Goal: Use online tool/utility: Utilize a website feature to perform a specific function

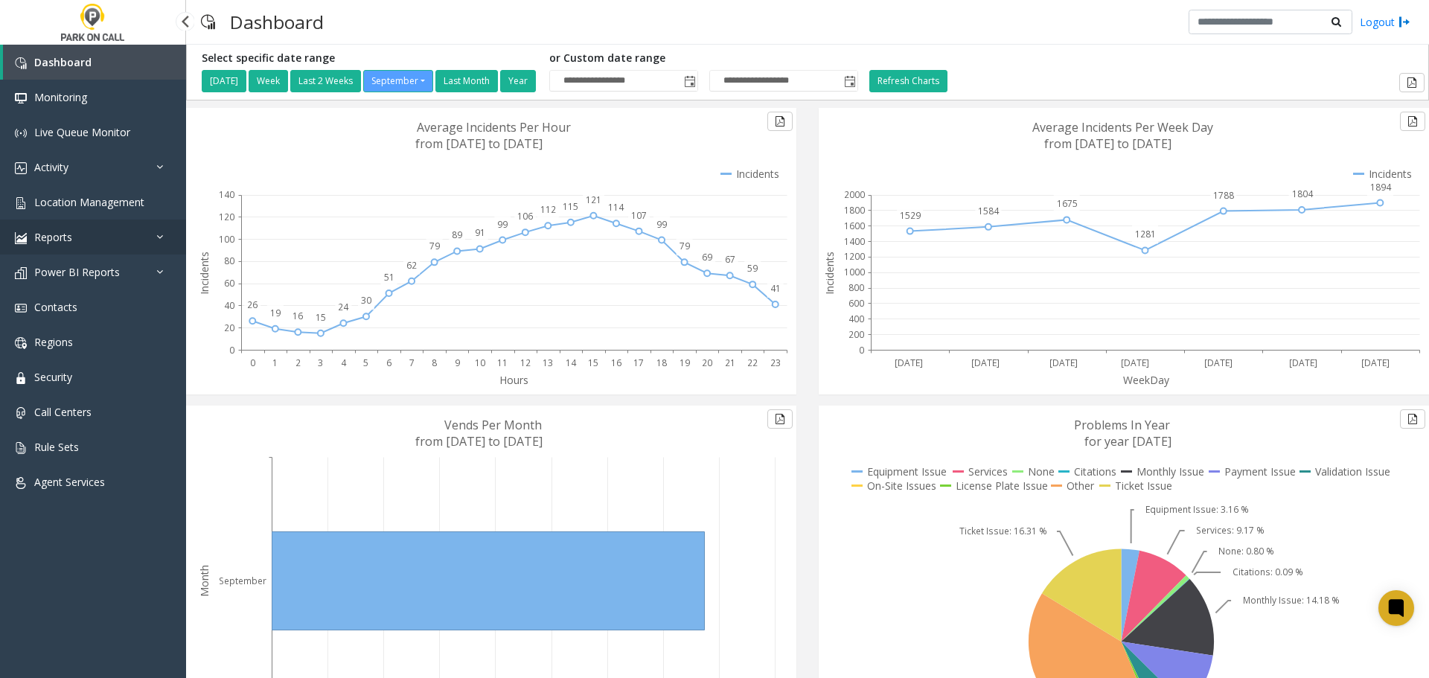
click at [83, 243] on link "Reports" at bounding box center [93, 236] width 186 height 35
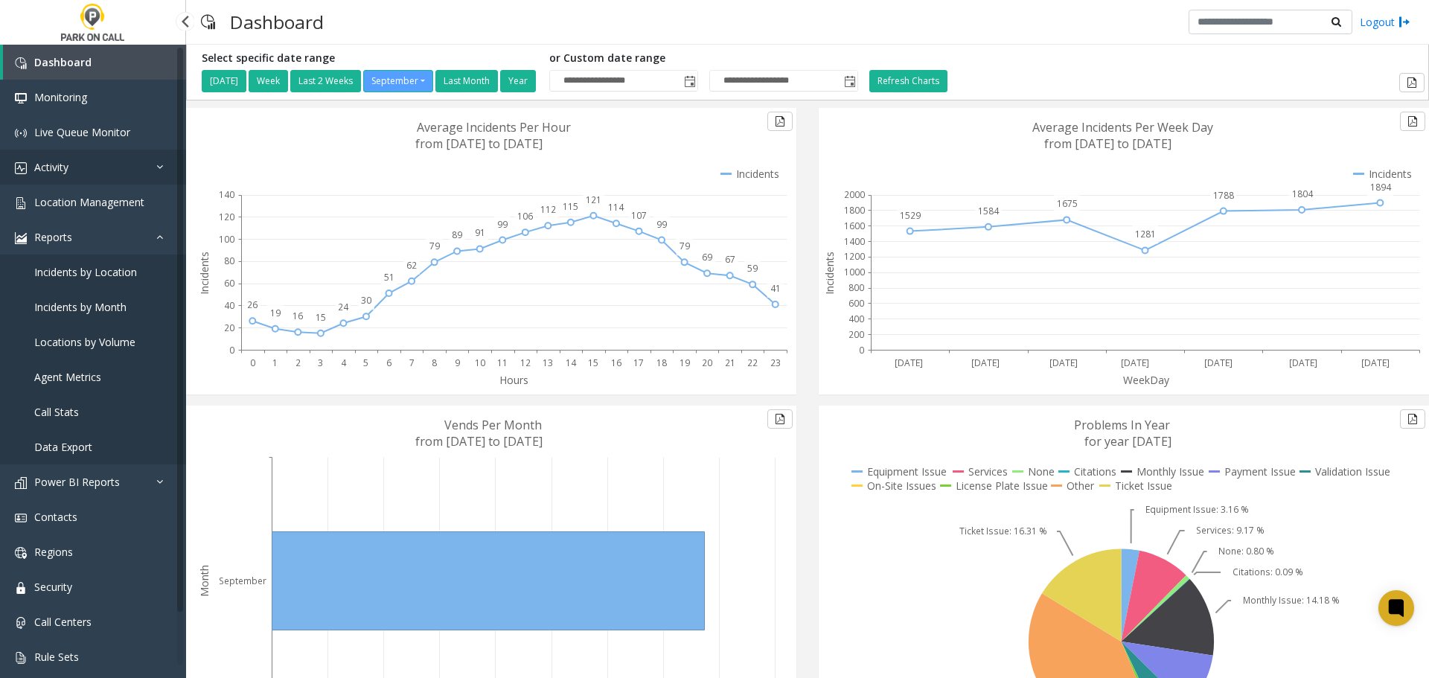
click at [80, 161] on link "Activity" at bounding box center [93, 167] width 186 height 35
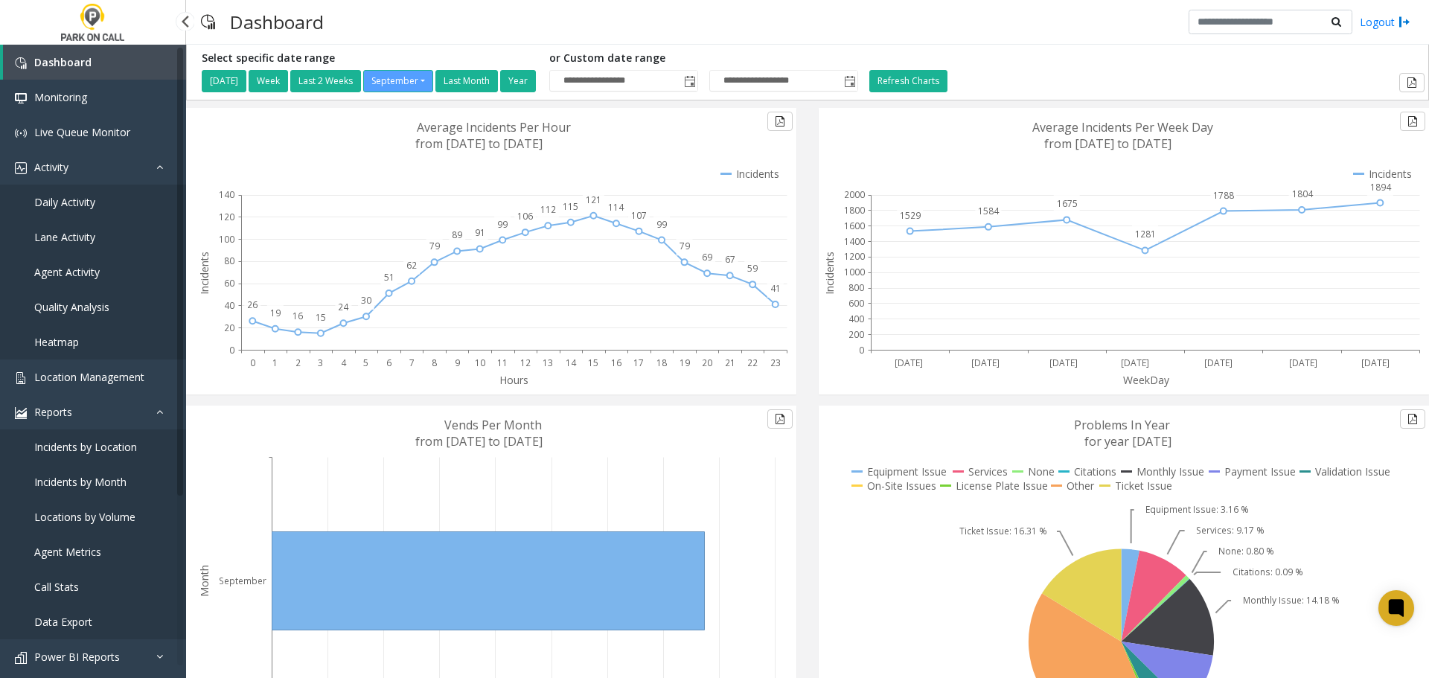
click at [69, 339] on span "Heatmap" at bounding box center [56, 342] width 45 height 14
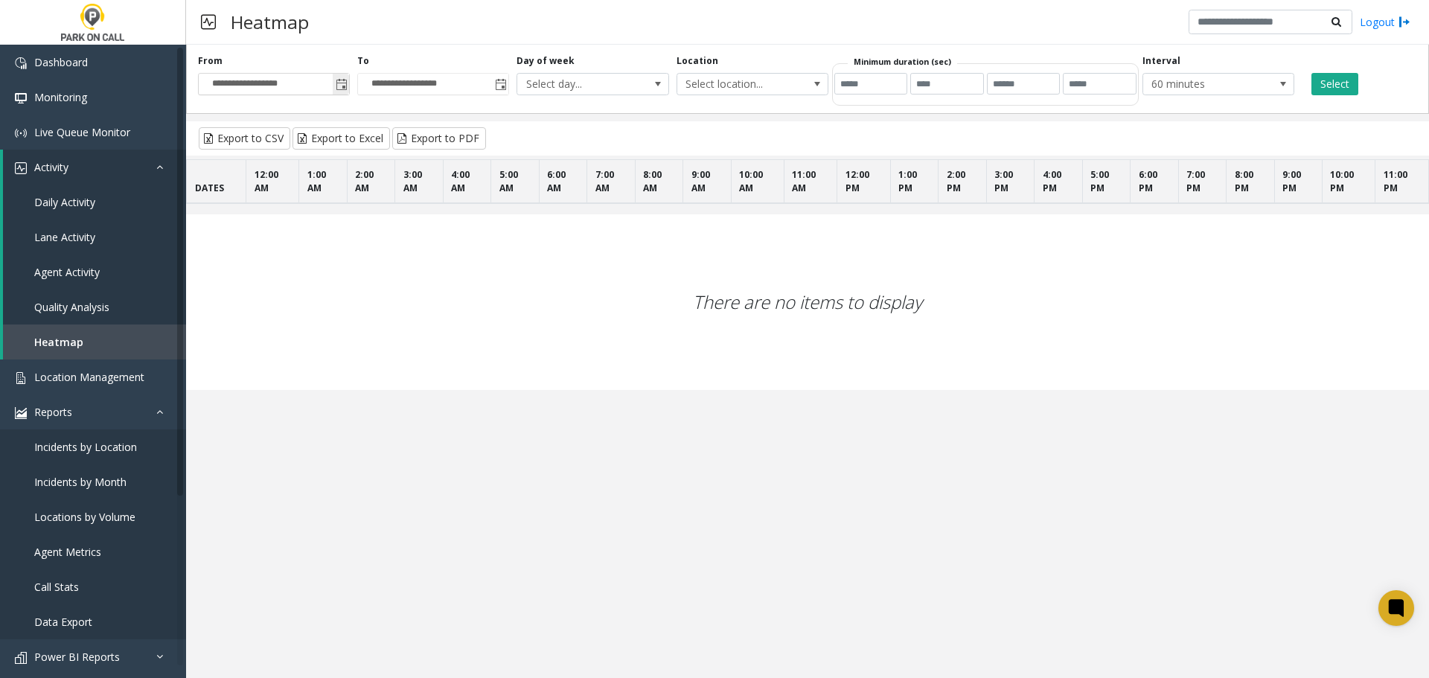
click at [336, 84] on span "Toggle popup" at bounding box center [342, 85] width 12 height 12
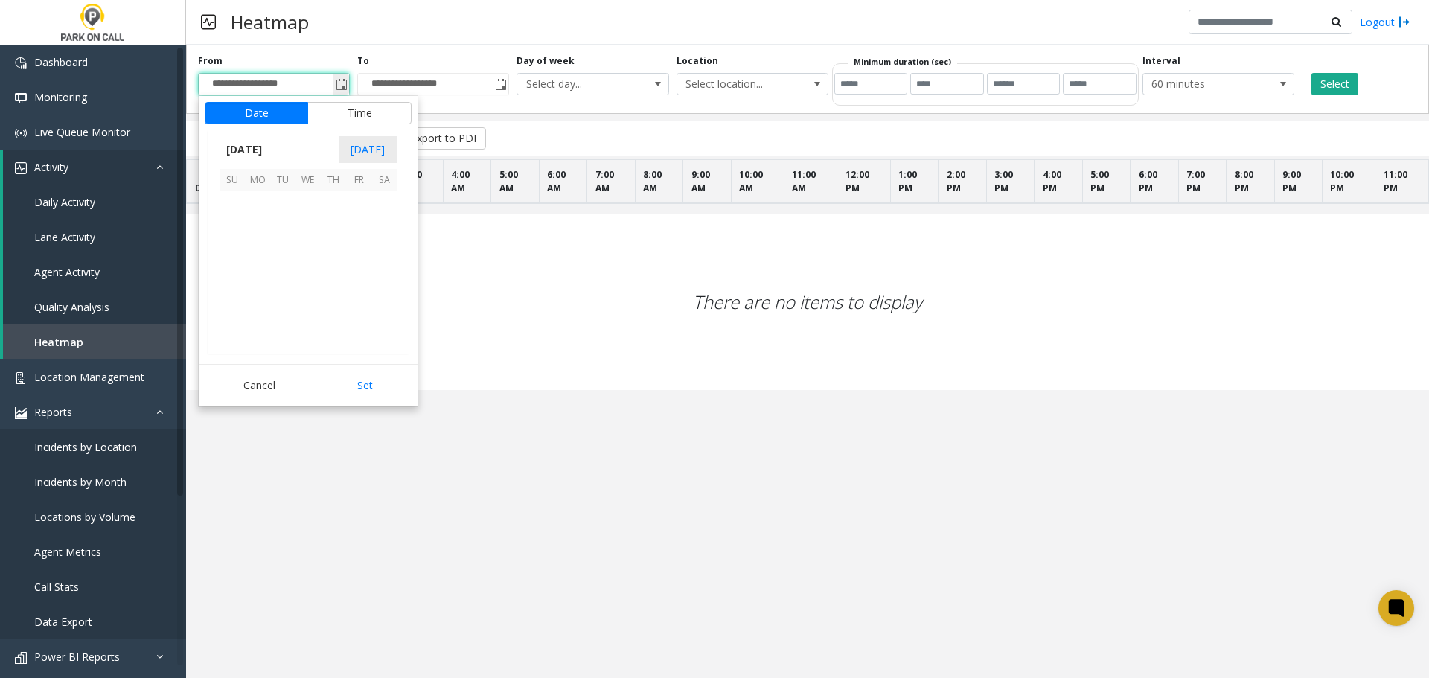
scroll to position [267040, 0]
click at [256, 202] on span "1" at bounding box center [257, 203] width 25 height 25
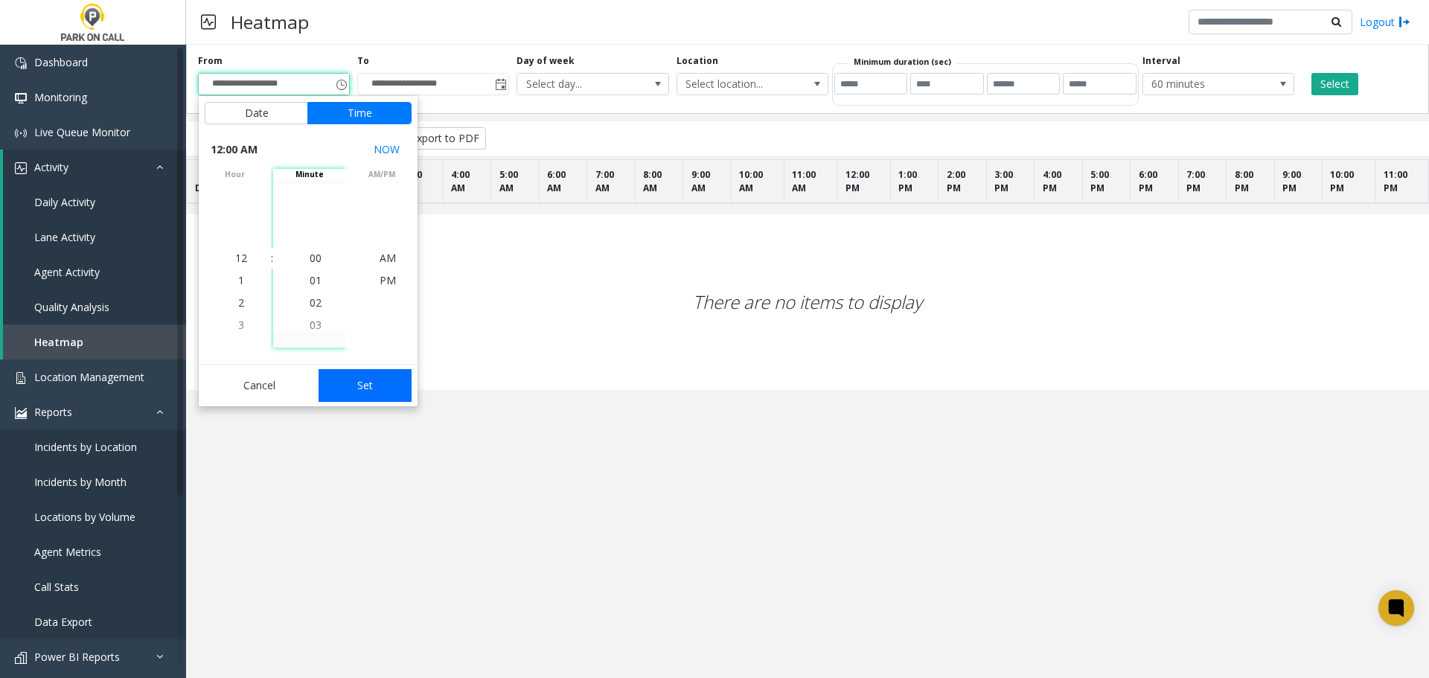
click at [348, 379] on button "Set" at bounding box center [365, 385] width 94 height 33
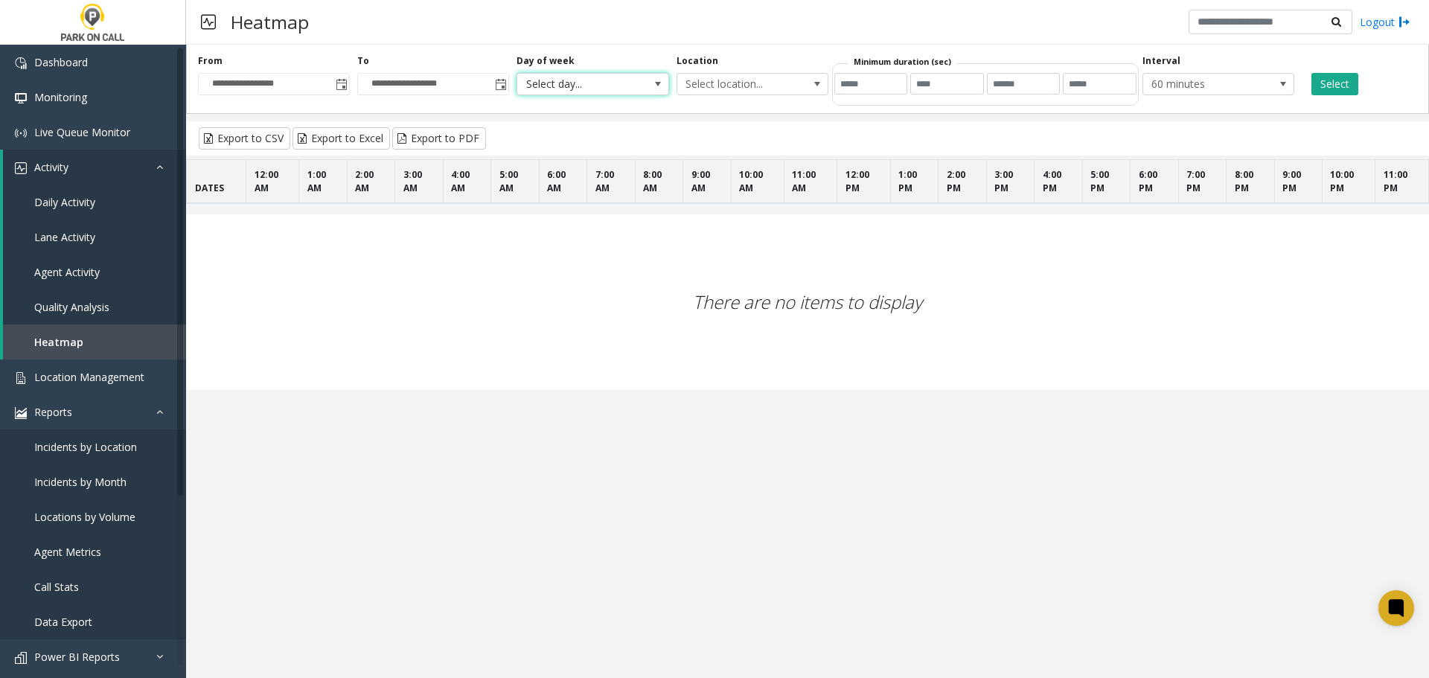
click at [656, 88] on span at bounding box center [658, 84] width 12 height 12
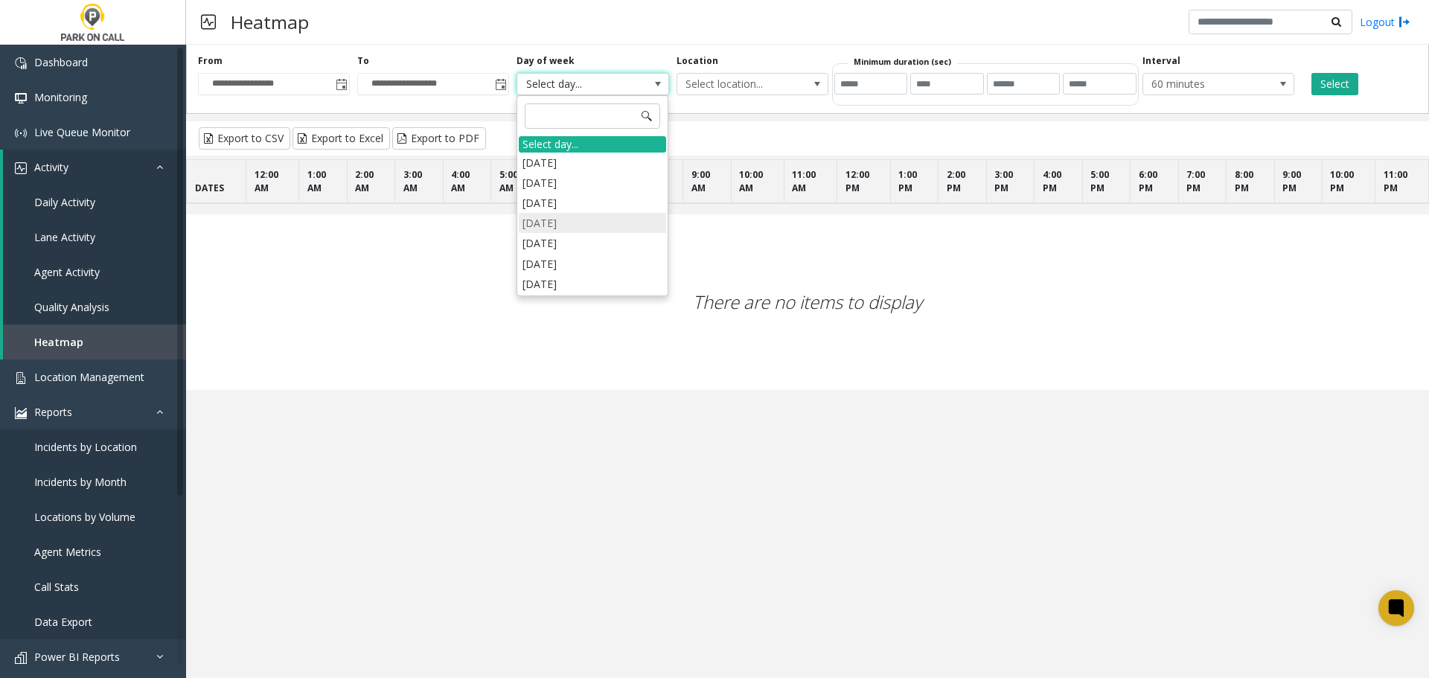
click at [581, 224] on li "[DATE]" at bounding box center [592, 223] width 147 height 20
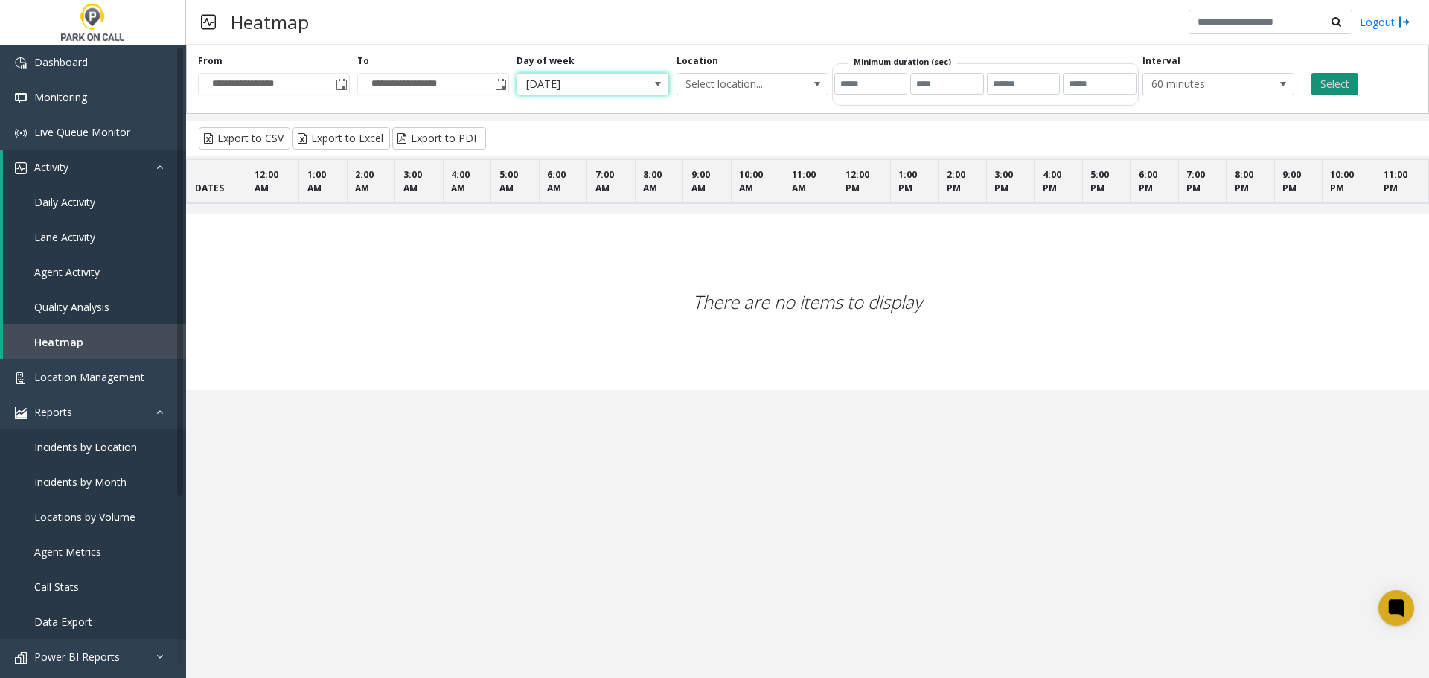
click at [1333, 86] on button "Select" at bounding box center [1334, 84] width 47 height 22
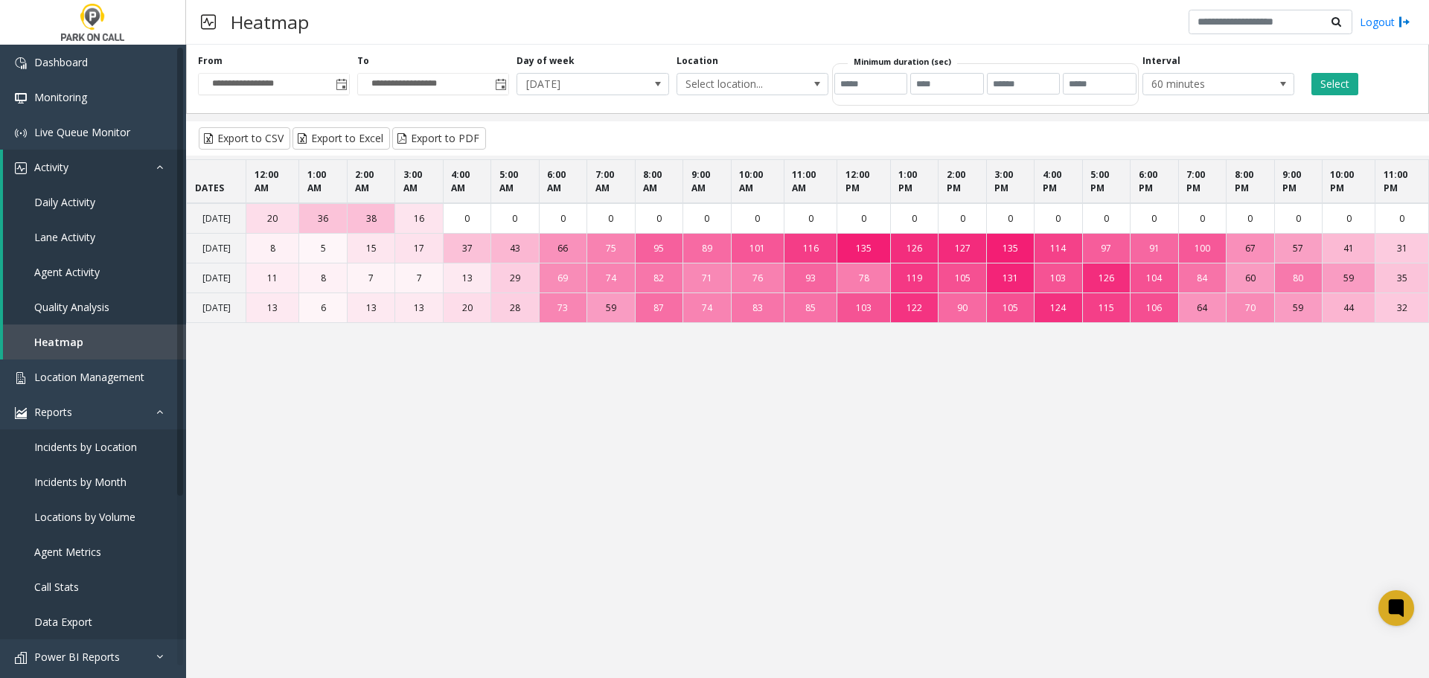
drag, startPoint x: 657, startPoint y: 264, endPoint x: 675, endPoint y: 350, distance: 87.4
click at [675, 323] on tbody "[DATE] 36 38 16 0 0 0 0 0 0 0 0 0 0 0 0 0 0 0 0 0 0 0 0 [DATE] 8 5 15 17 37 43 …" at bounding box center [808, 263] width 1242 height 120
click at [676, 323] on td "87" at bounding box center [659, 308] width 48 height 30
click at [630, 293] on td "74" at bounding box center [611, 278] width 48 height 30
click at [336, 86] on span "Toggle popup" at bounding box center [342, 85] width 12 height 12
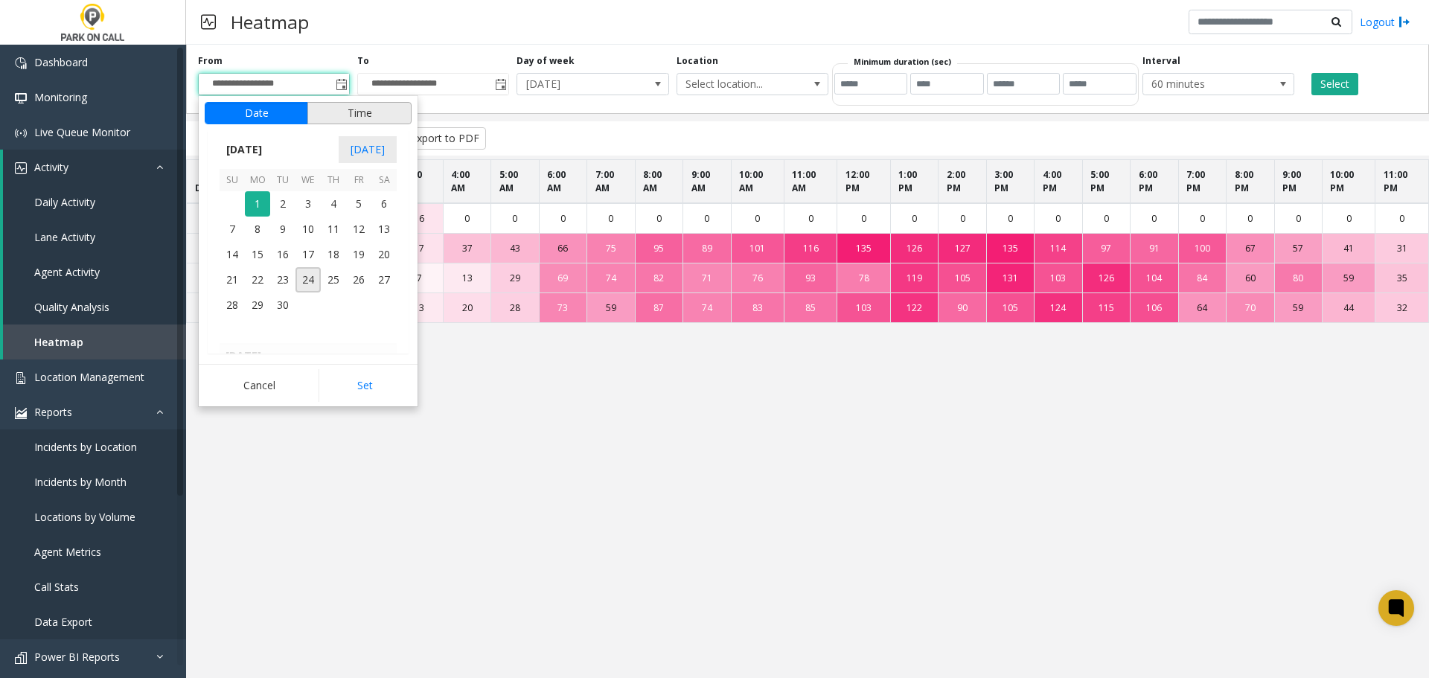
click at [365, 116] on button "Time" at bounding box center [359, 113] width 104 height 22
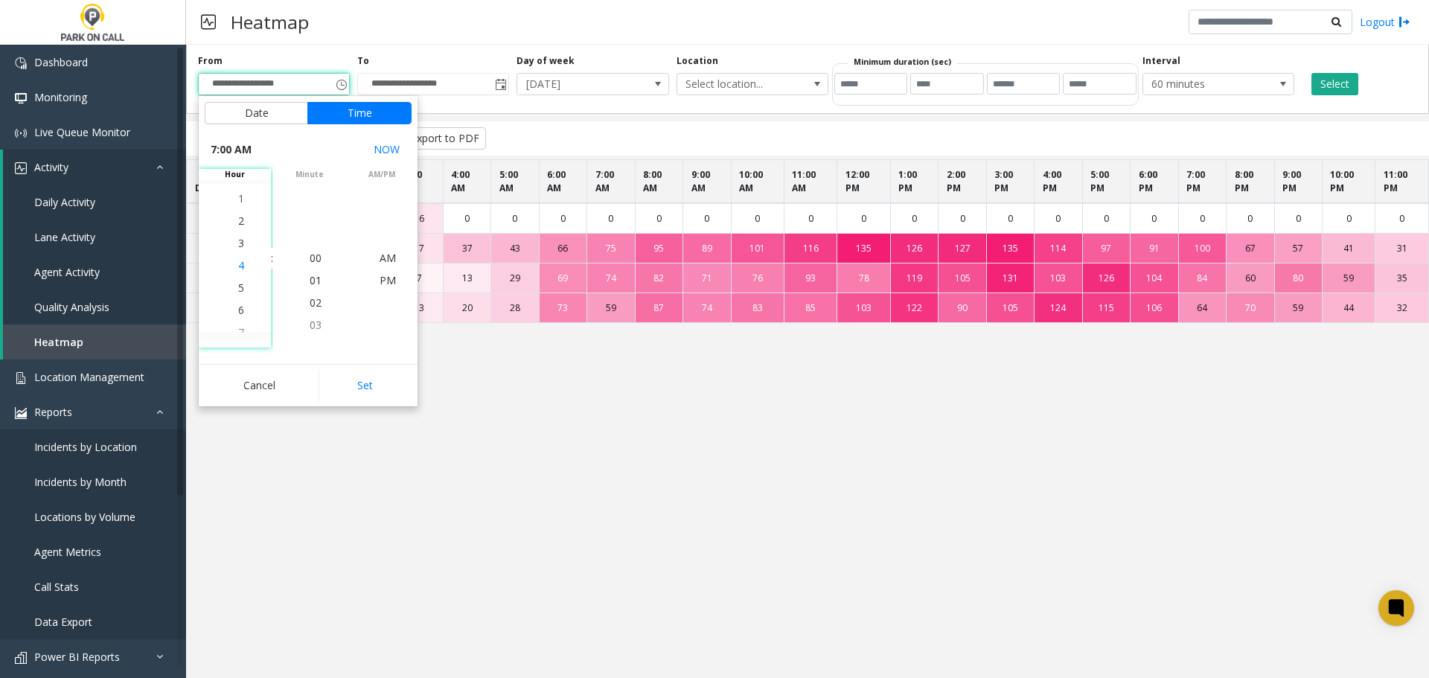
scroll to position [67, 0]
click at [239, 306] on li "5" at bounding box center [241, 303] width 52 height 22
click at [360, 380] on button "Set" at bounding box center [365, 385] width 94 height 33
type input "**********"
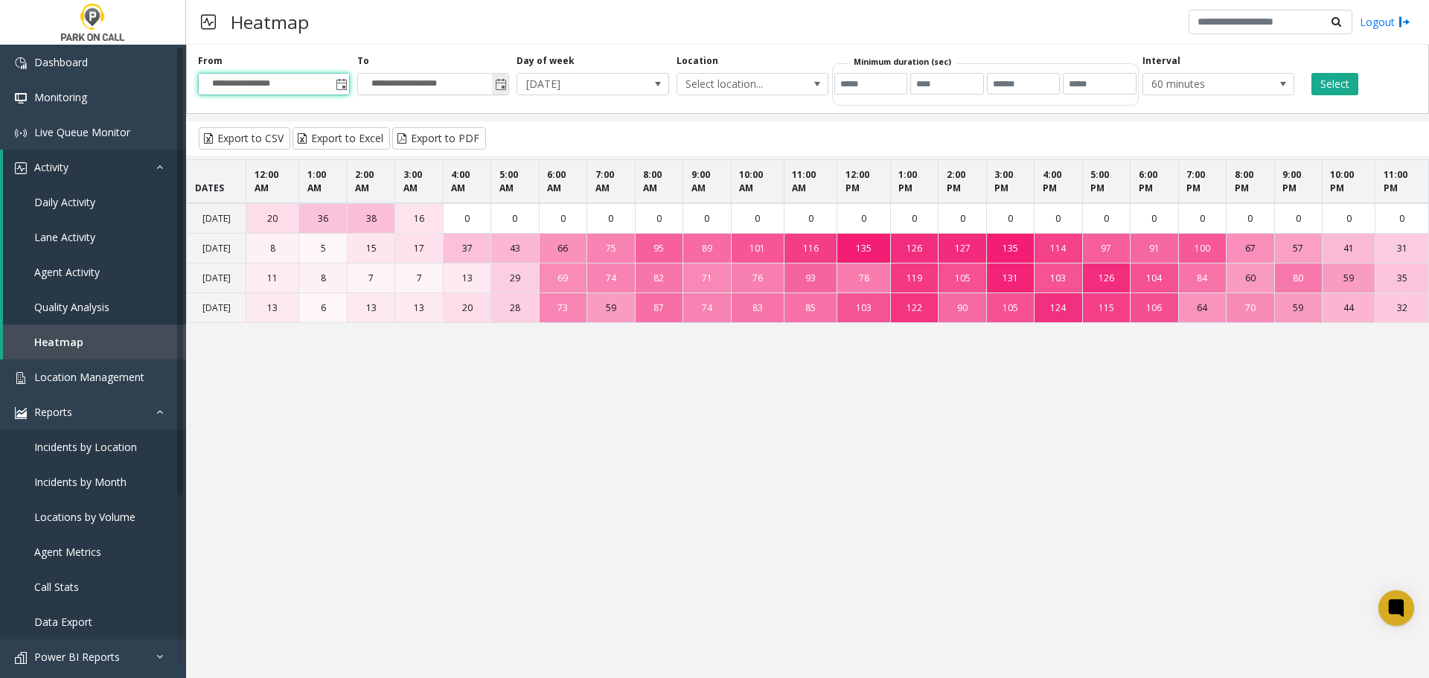
click at [504, 93] on span "Toggle popup" at bounding box center [500, 84] width 16 height 24
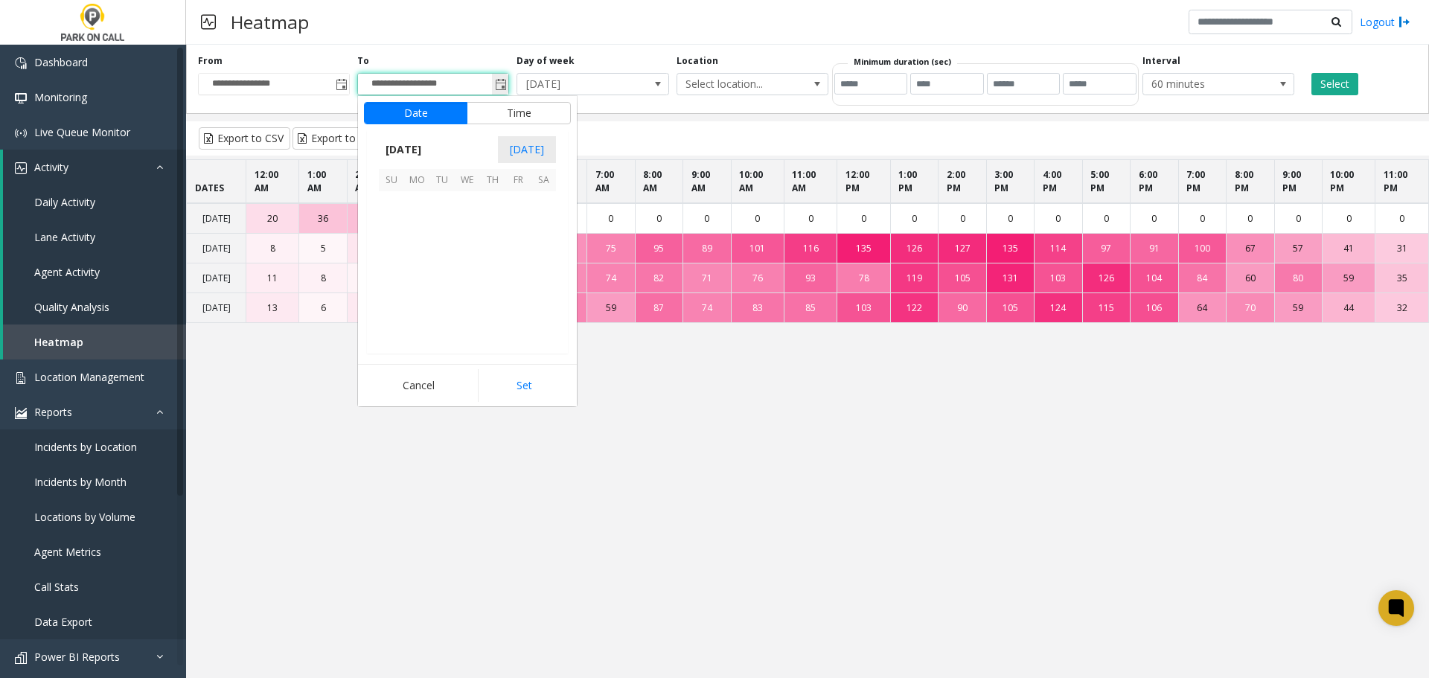
scroll to position [22, 0]
click at [512, 114] on button "Time" at bounding box center [519, 113] width 104 height 22
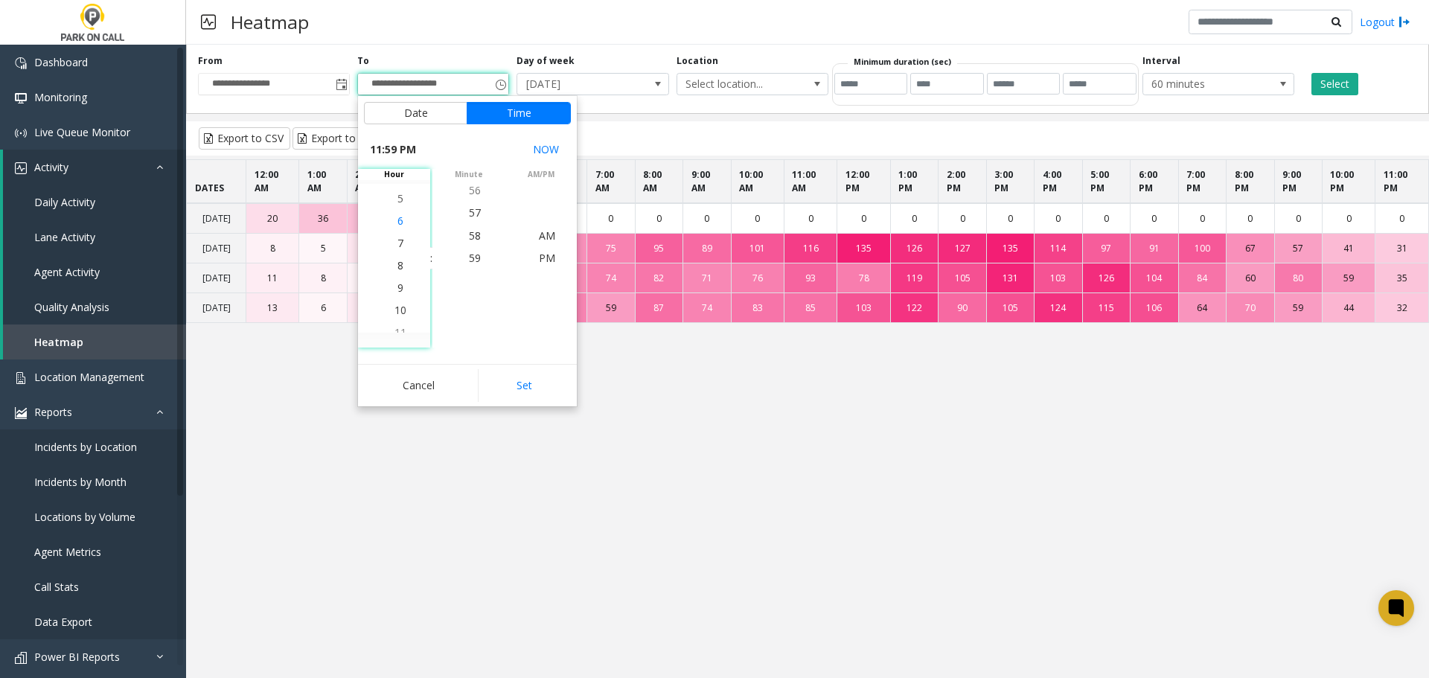
scroll to position [424, 0]
click at [397, 283] on span "8" at bounding box center [400, 280] width 6 height 14
click at [472, 260] on span "59" at bounding box center [475, 258] width 12 height 14
click at [541, 239] on span "AM" at bounding box center [547, 235] width 16 height 14
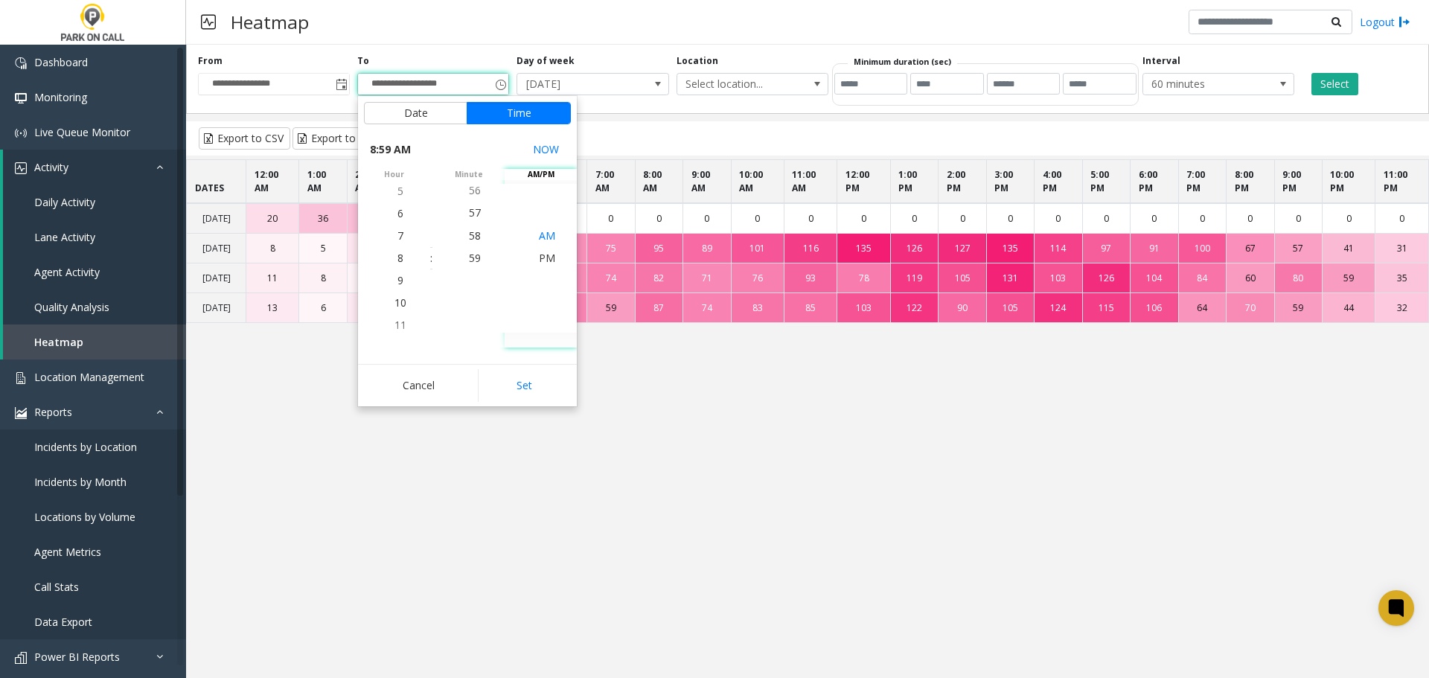
scroll to position [0, 0]
click at [524, 385] on button "Set" at bounding box center [525, 385] width 94 height 33
type input "**********"
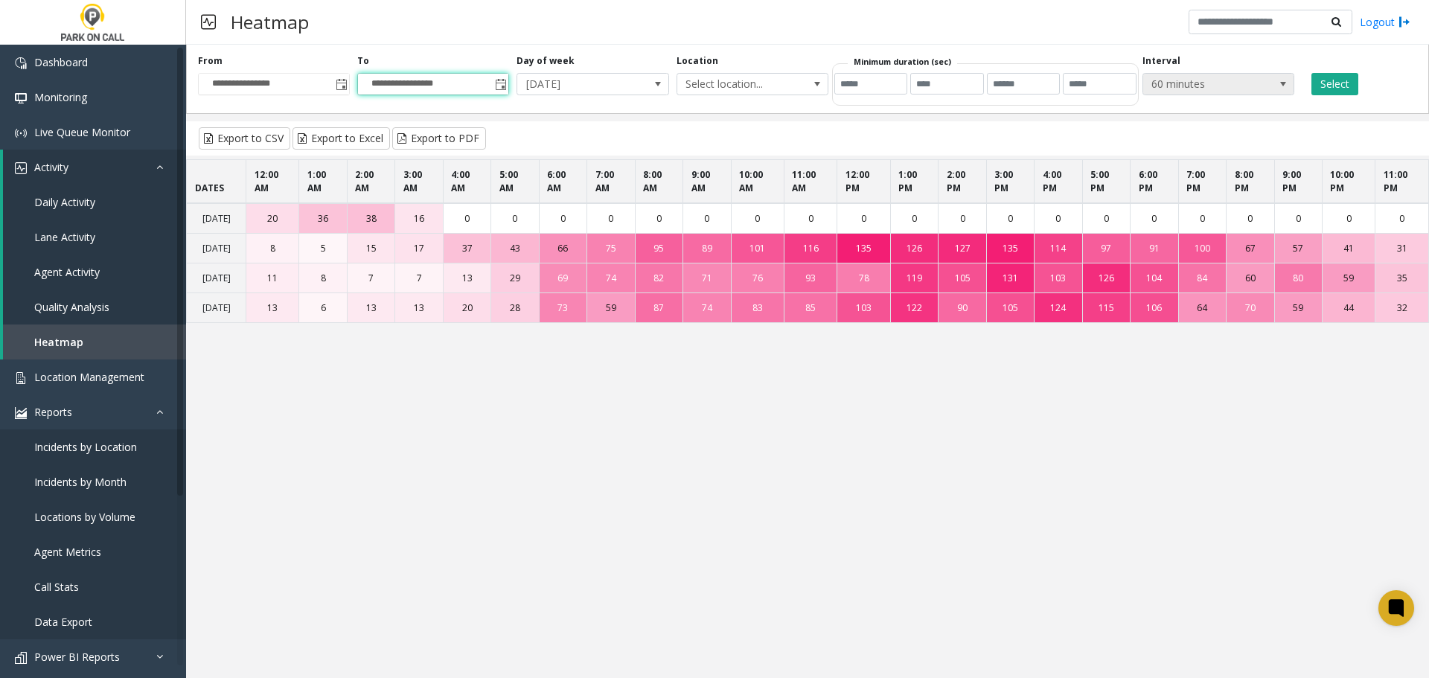
click at [1285, 83] on span at bounding box center [1283, 84] width 12 height 12
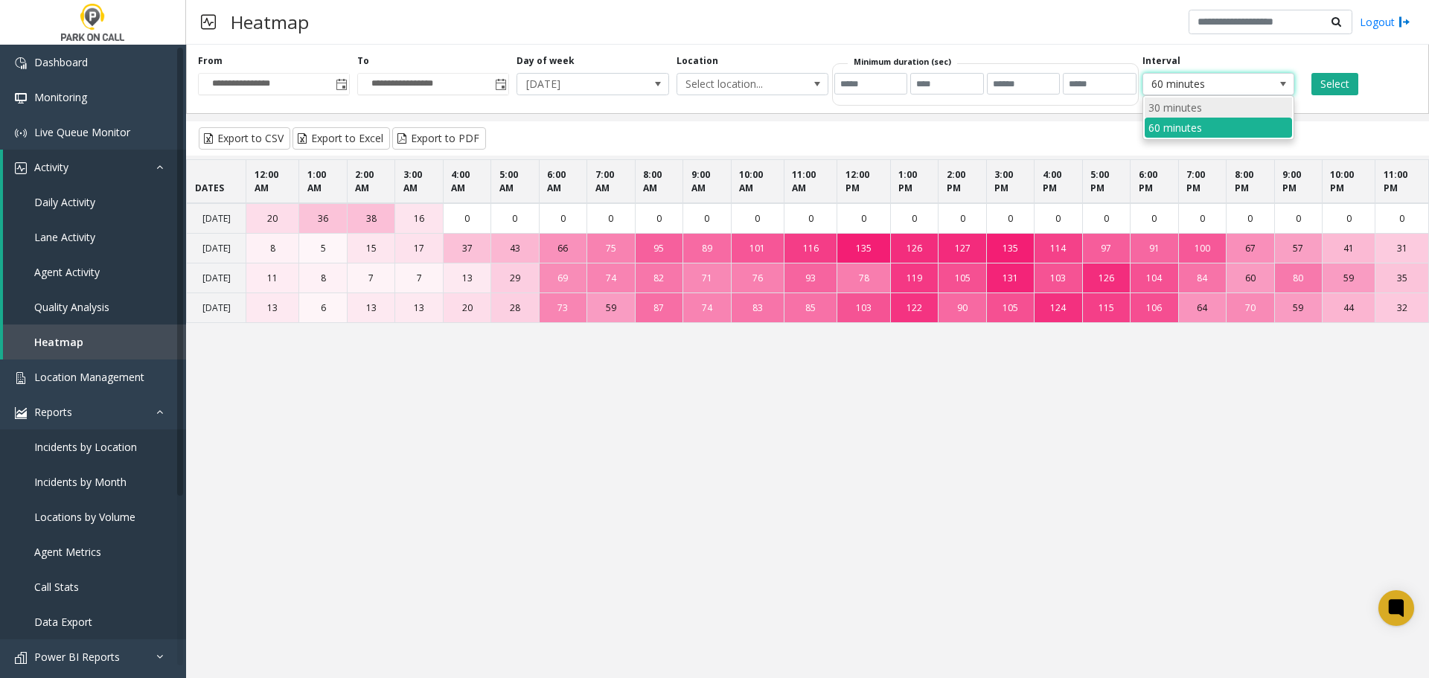
click at [1221, 111] on li "30 minutes" at bounding box center [1217, 107] width 147 height 20
click at [1339, 84] on button "Select" at bounding box center [1334, 84] width 47 height 22
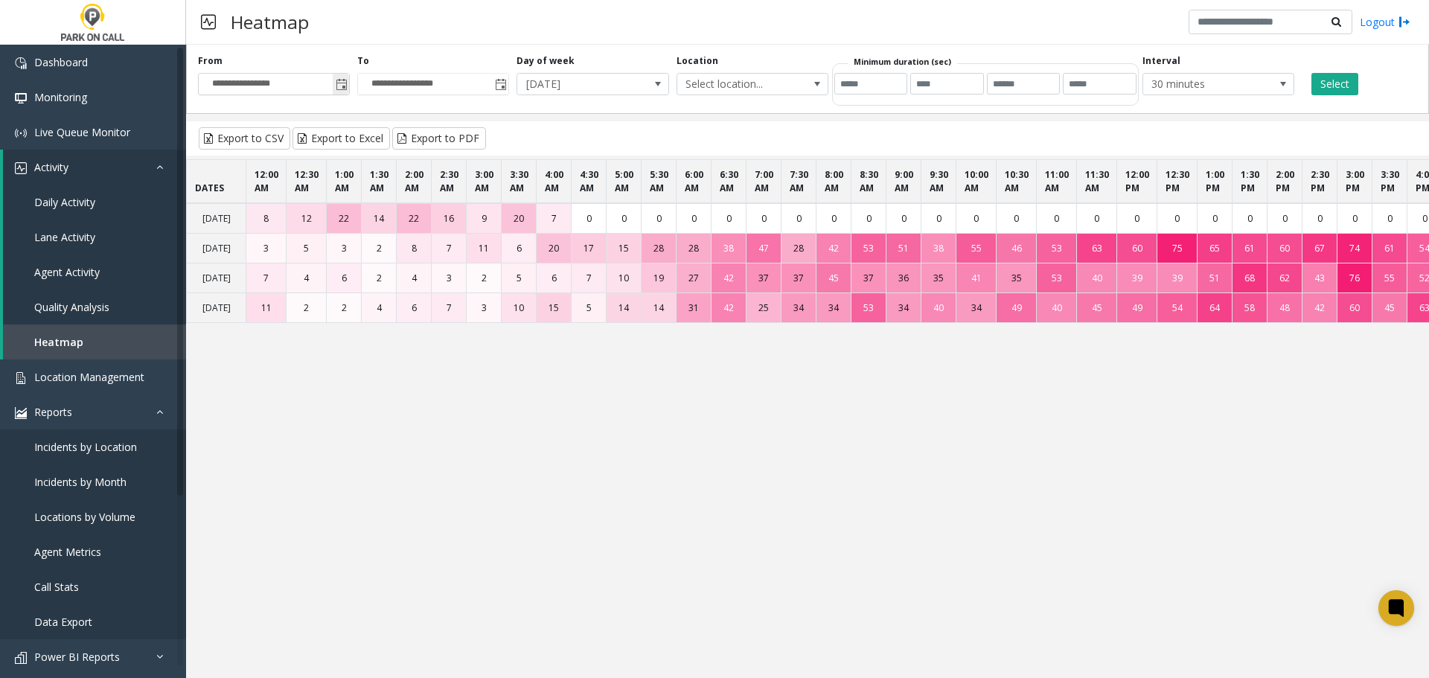
click at [342, 91] on span "Toggle popup" at bounding box center [342, 85] width 12 height 12
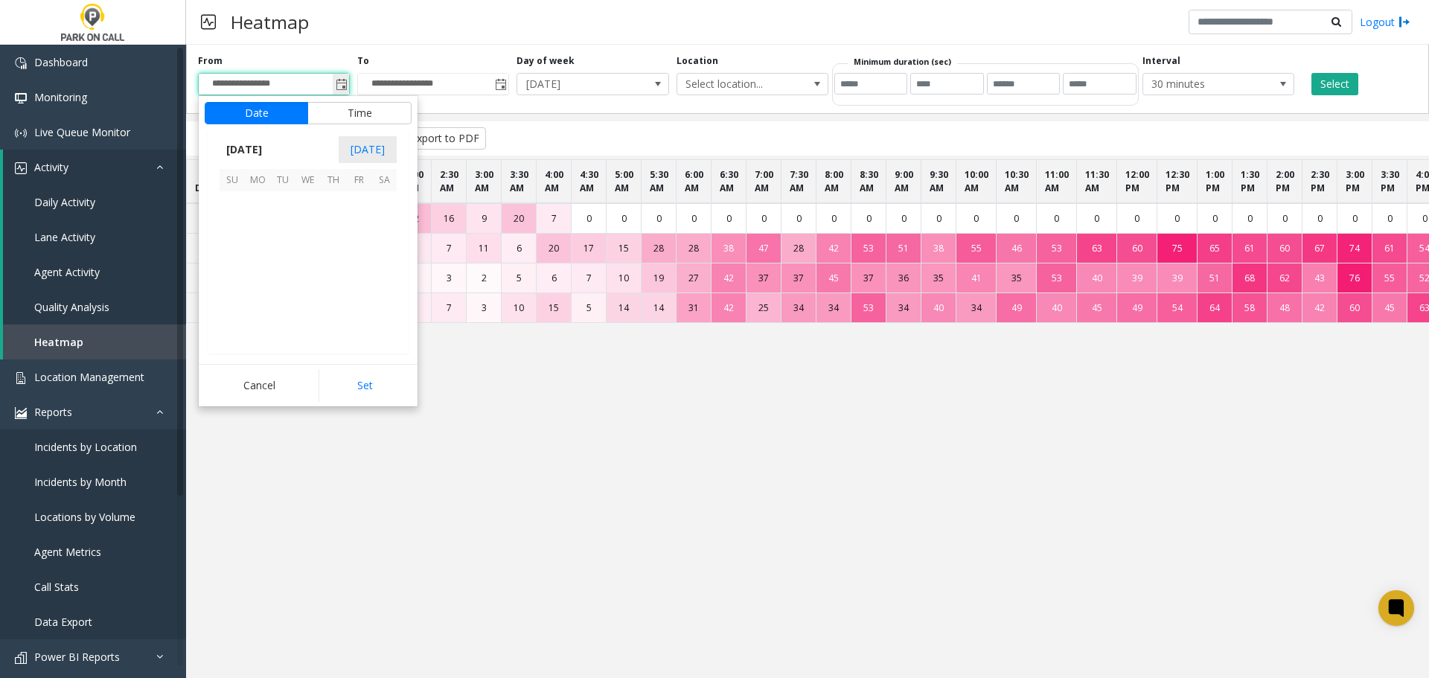
scroll to position [112, 0]
click at [317, 286] on span "24" at bounding box center [307, 279] width 25 height 25
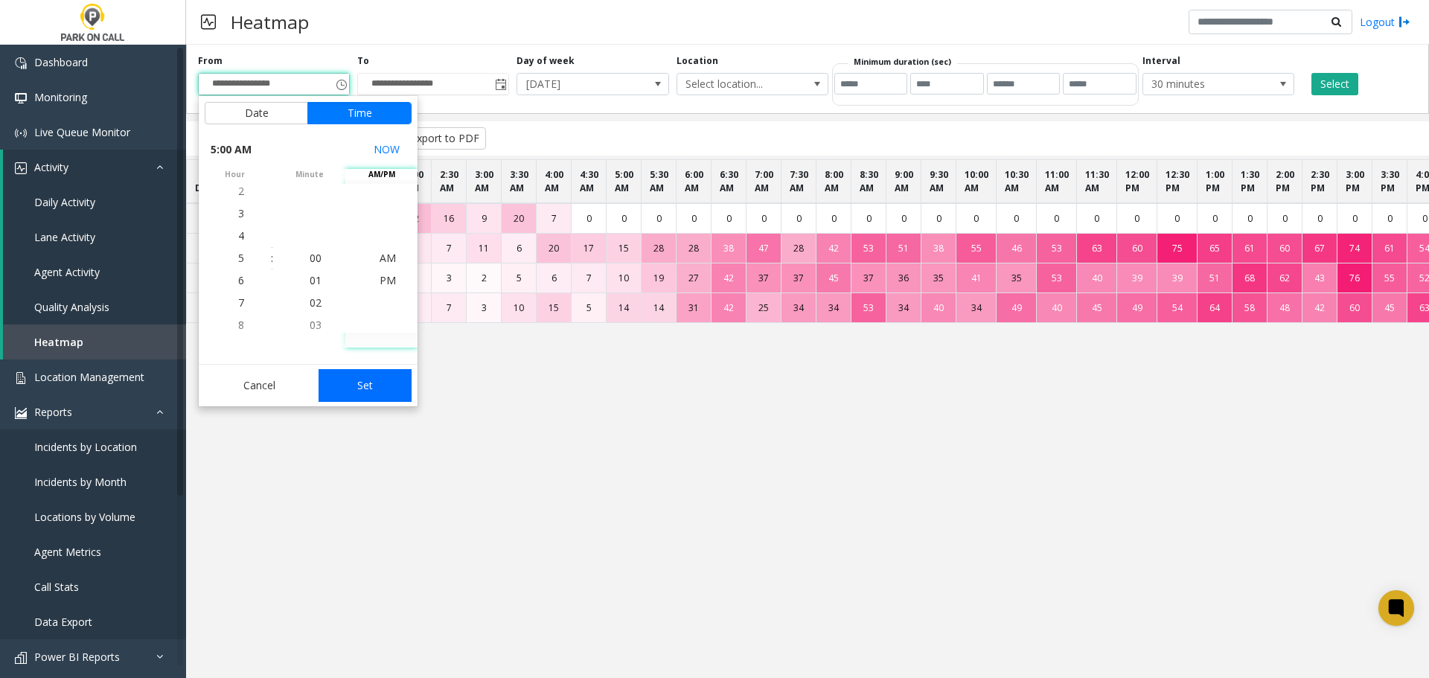
click at [385, 386] on button "Set" at bounding box center [365, 385] width 94 height 33
type input "**********"
